Goal: Information Seeking & Learning: Check status

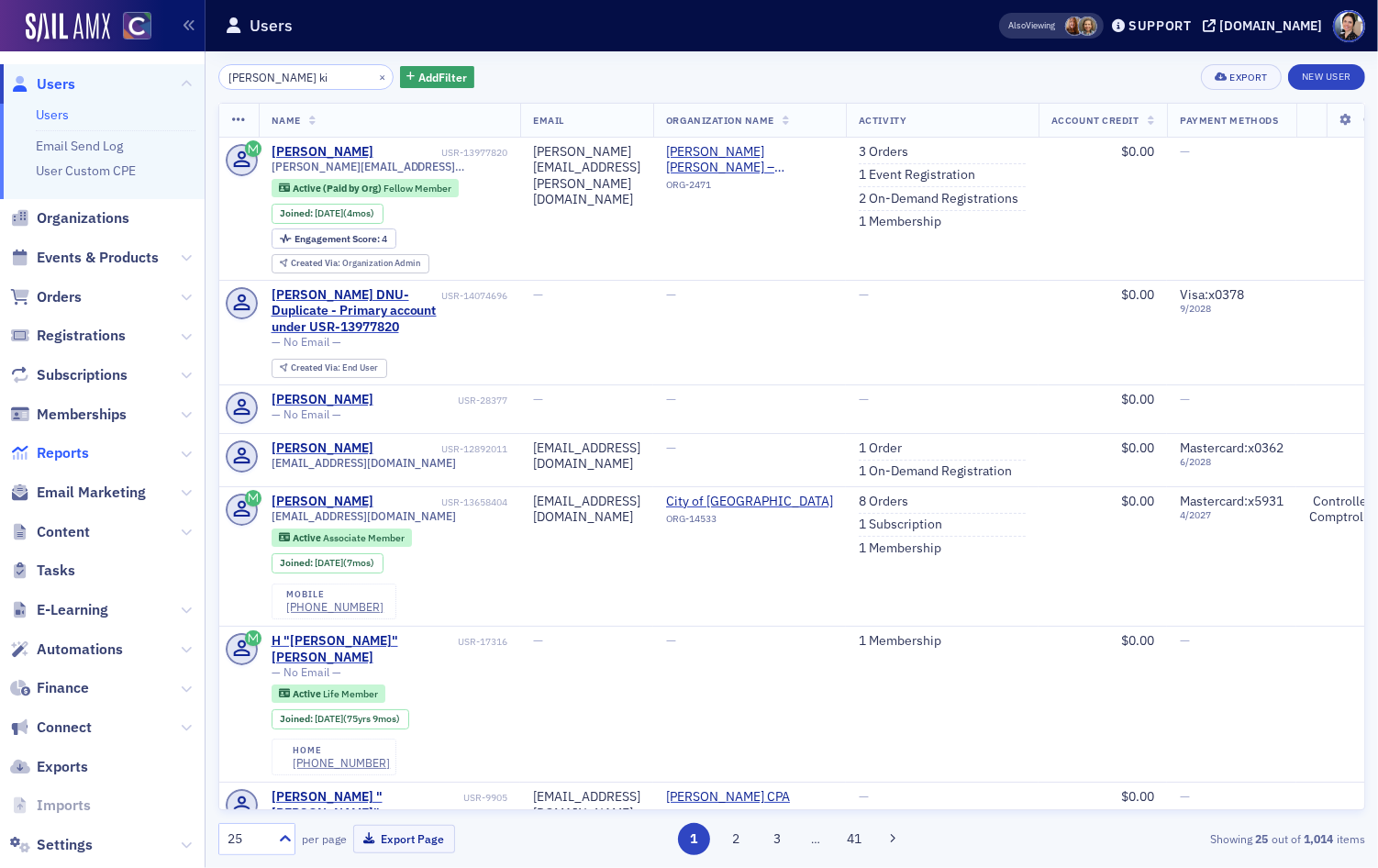
click at [51, 446] on span "Reports" at bounding box center [63, 453] width 53 height 20
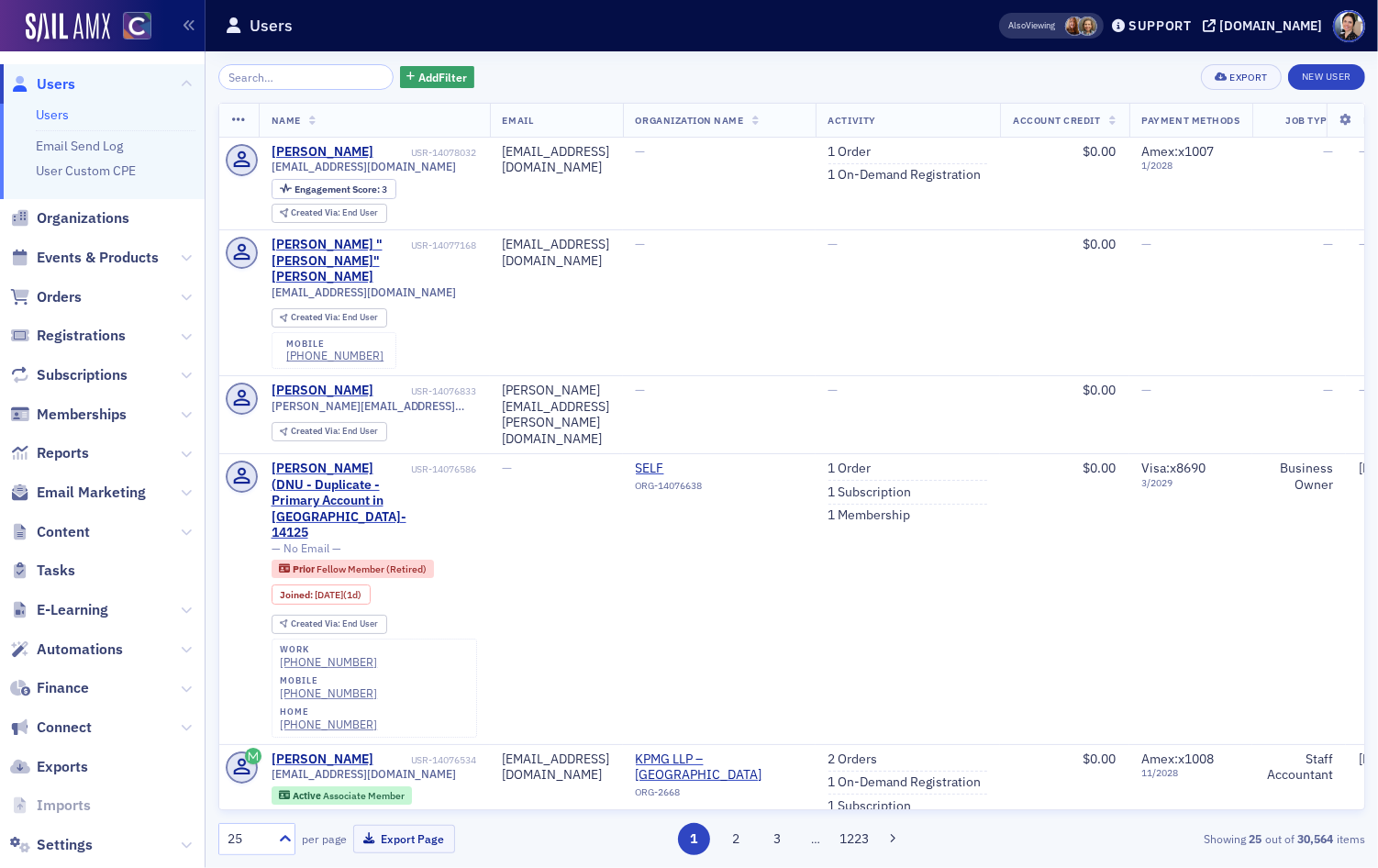
click at [69, 81] on span "Users" at bounding box center [56, 85] width 39 height 20
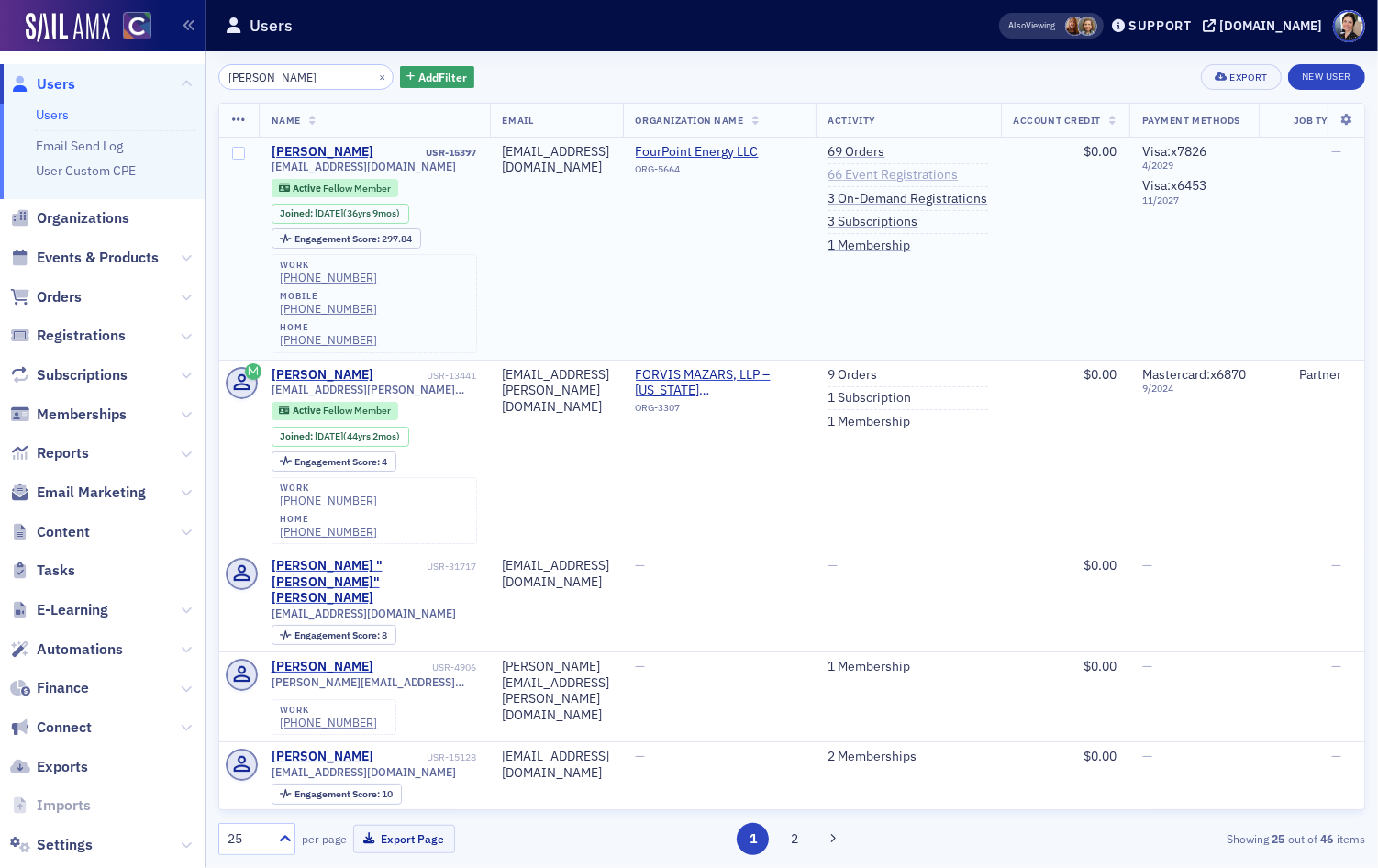
type input "[PERSON_NAME]"
drag, startPoint x: 1003, startPoint y: 175, endPoint x: 552, endPoint y: 276, distance: 462.2
click at [959, 175] on link "66 Event Registrations" at bounding box center [893, 175] width 130 height 17
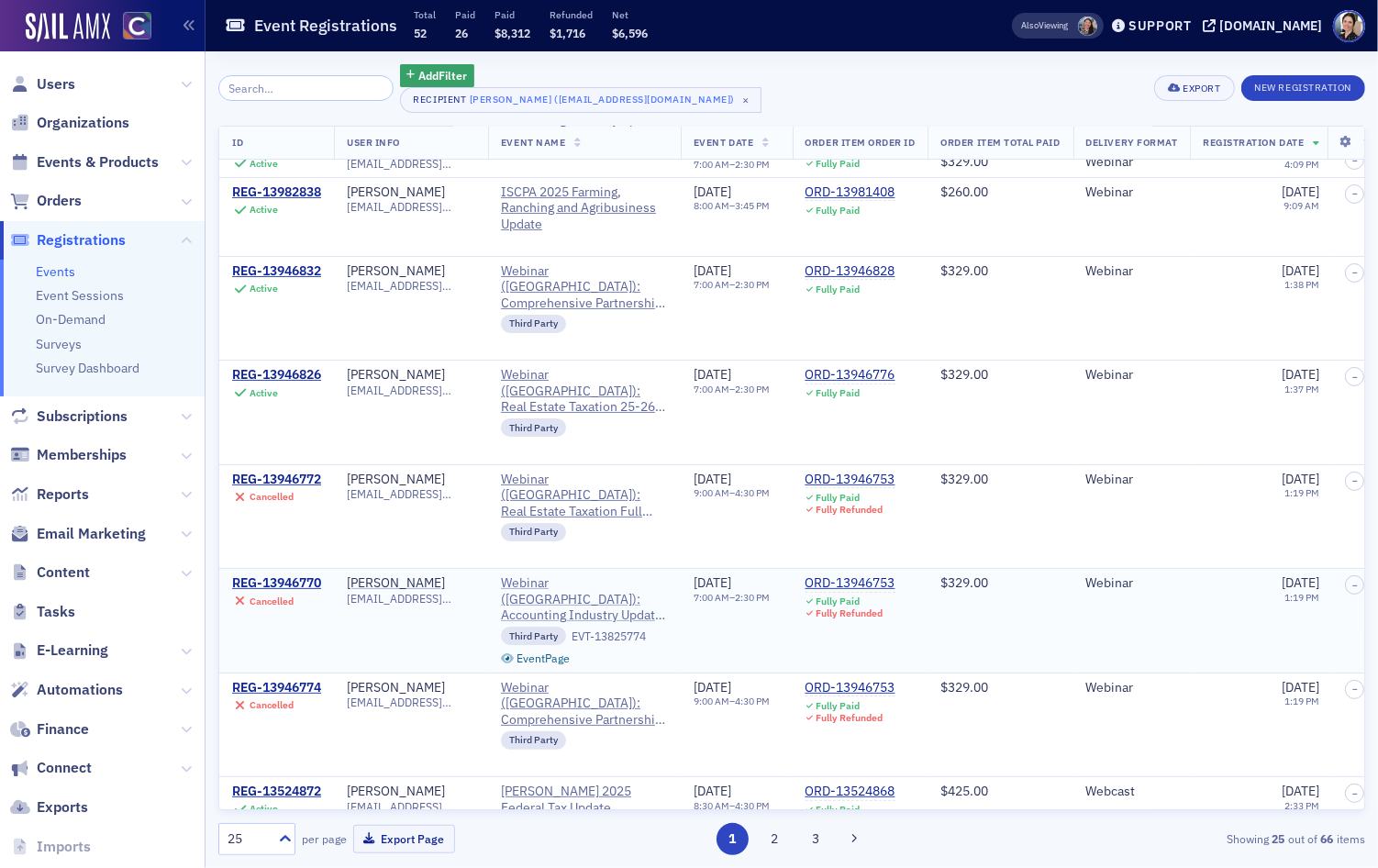
scroll to position [195, 0]
click at [291, 574] on div "REG-13946770" at bounding box center [277, 582] width 89 height 17
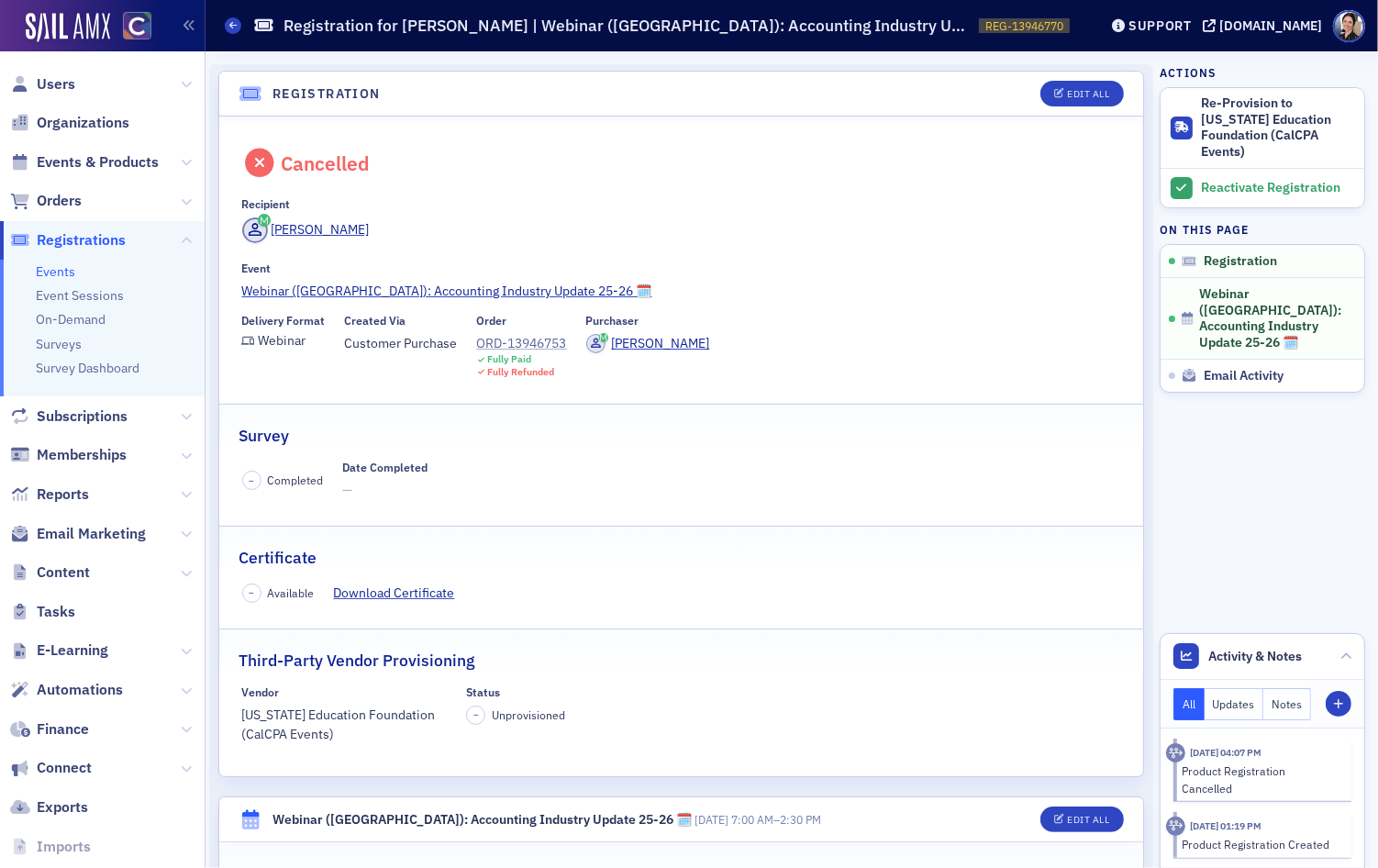
click at [530, 346] on div "ORD-13946753" at bounding box center [523, 343] width 90 height 19
click at [65, 87] on span "Users" at bounding box center [56, 85] width 39 height 20
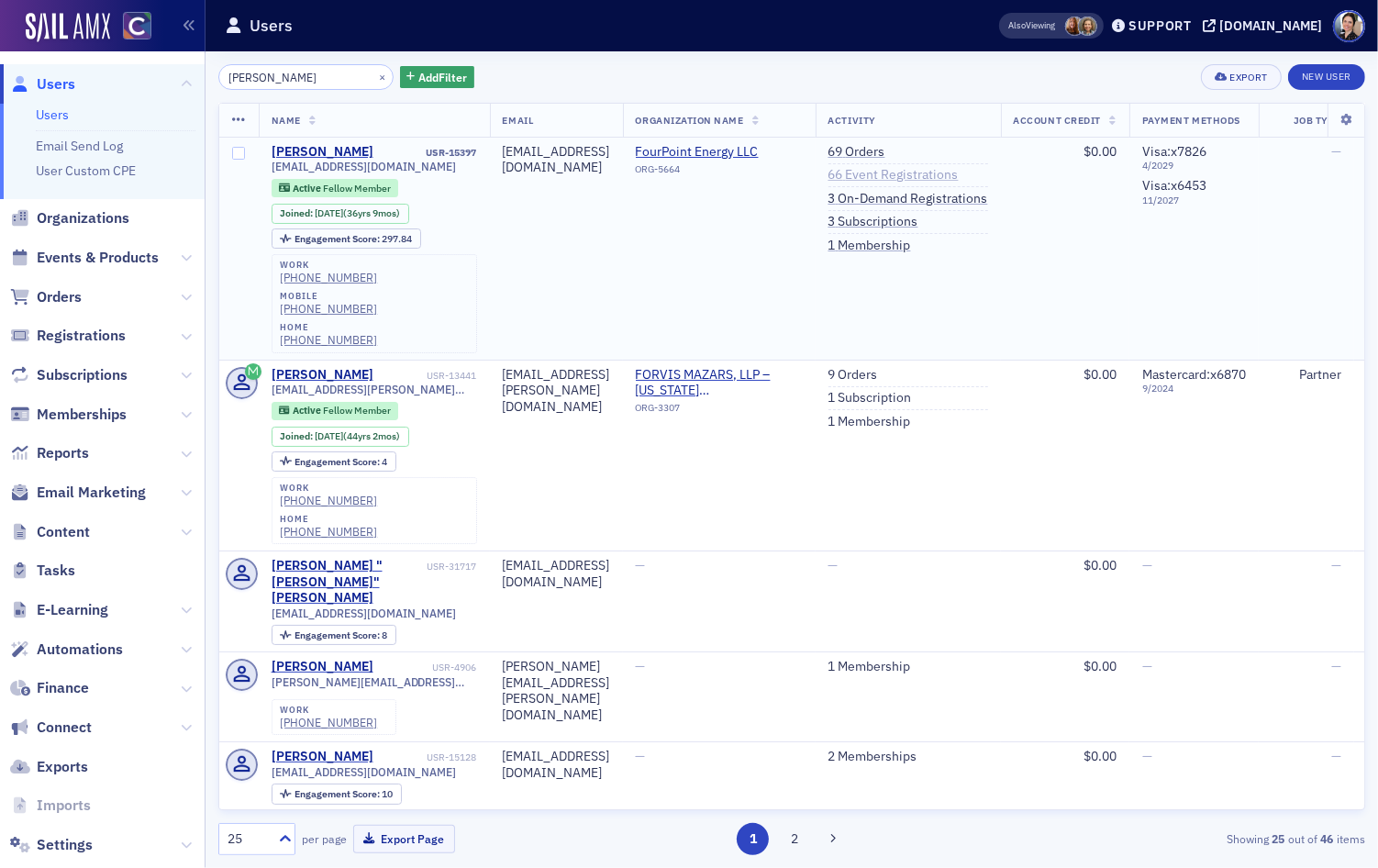
click at [959, 174] on link "66 Event Registrations" at bounding box center [893, 175] width 130 height 17
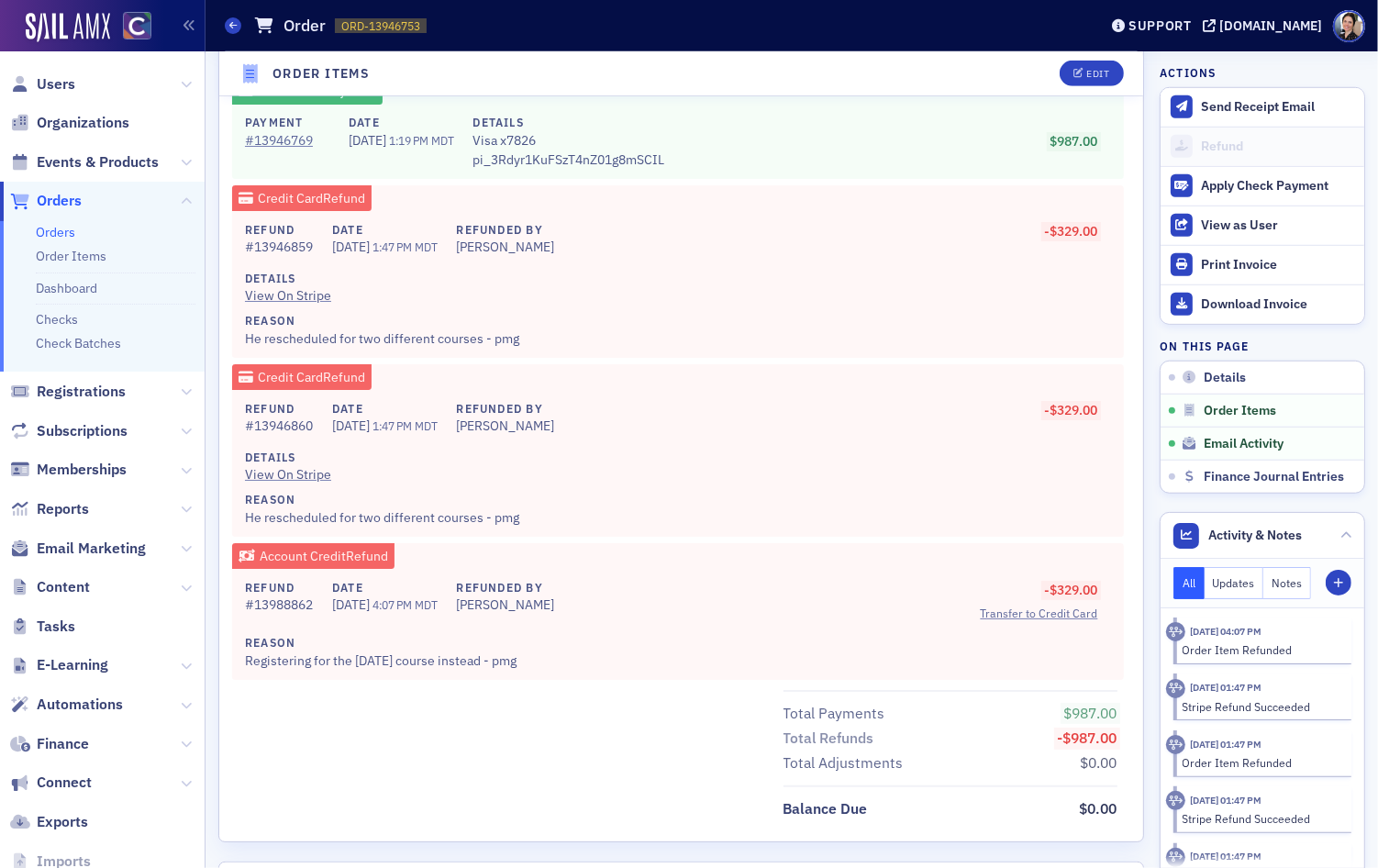
scroll to position [1202, 0]
